Goal: Information Seeking & Learning: Learn about a topic

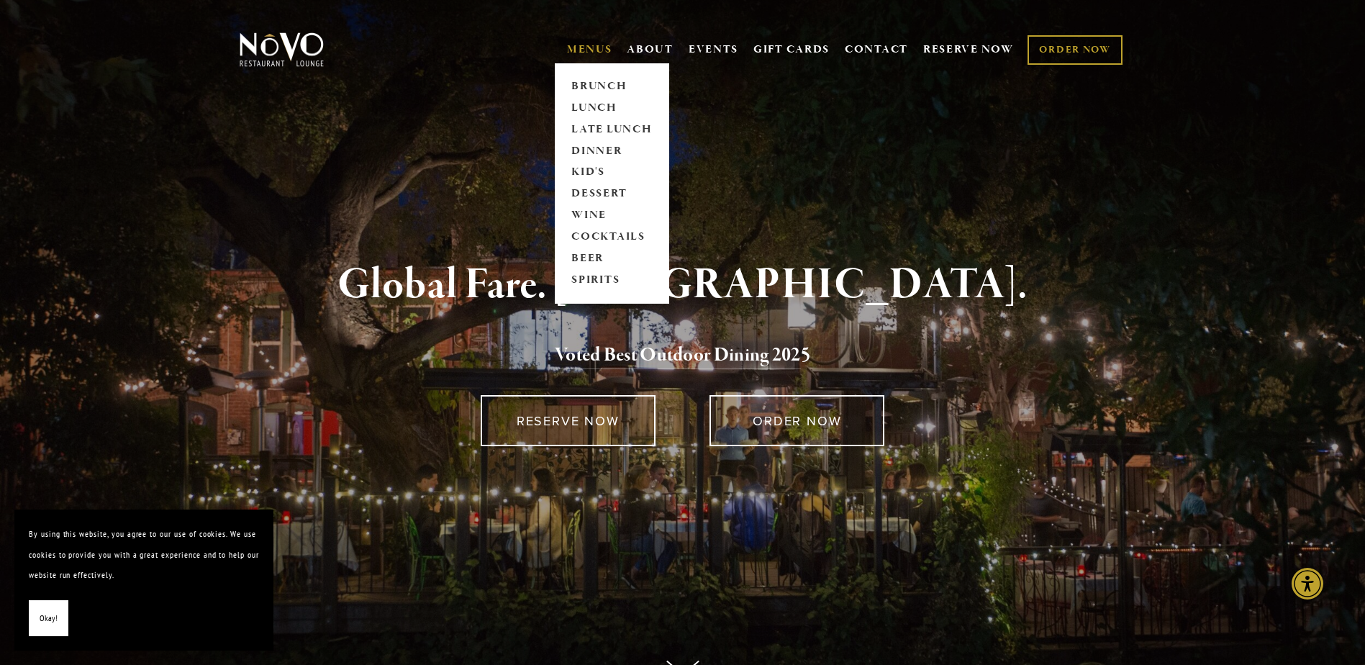
click at [569, 45] on link "MENUS" at bounding box center [589, 49] width 45 height 14
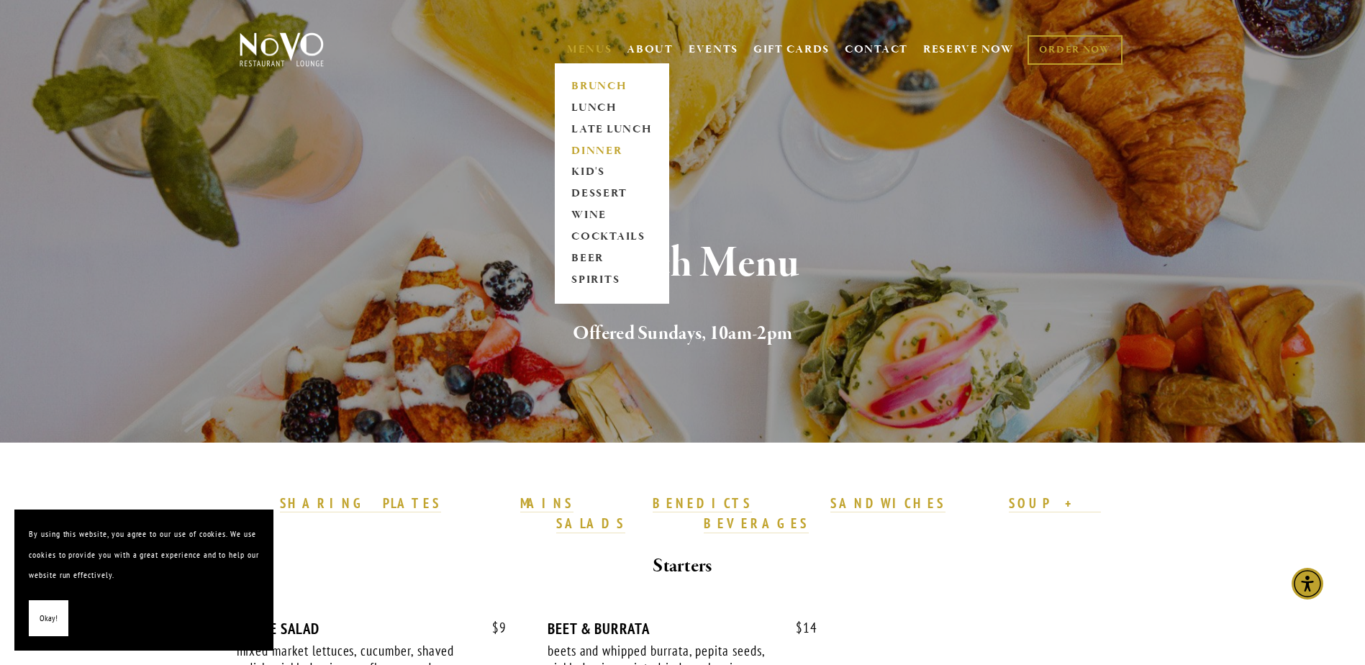
click at [602, 149] on link "DINNER" at bounding box center [612, 151] width 90 height 22
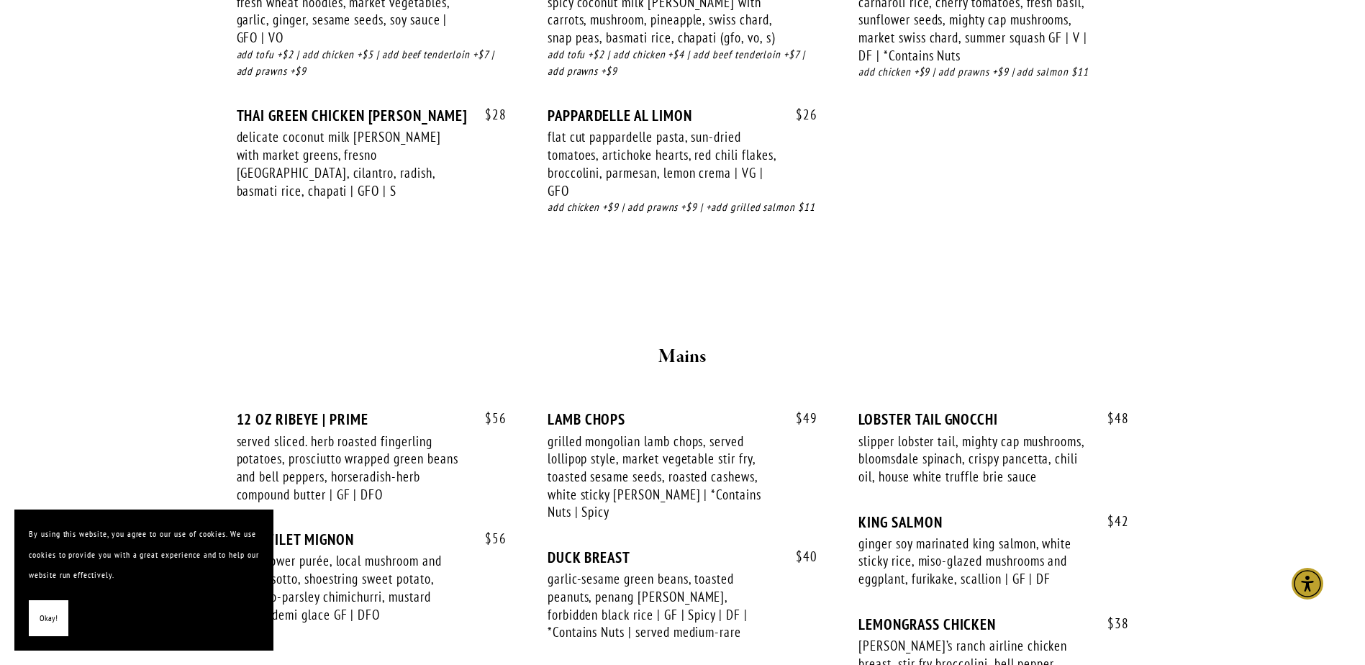
scroll to position [2111, 0]
